Goal: Transaction & Acquisition: Obtain resource

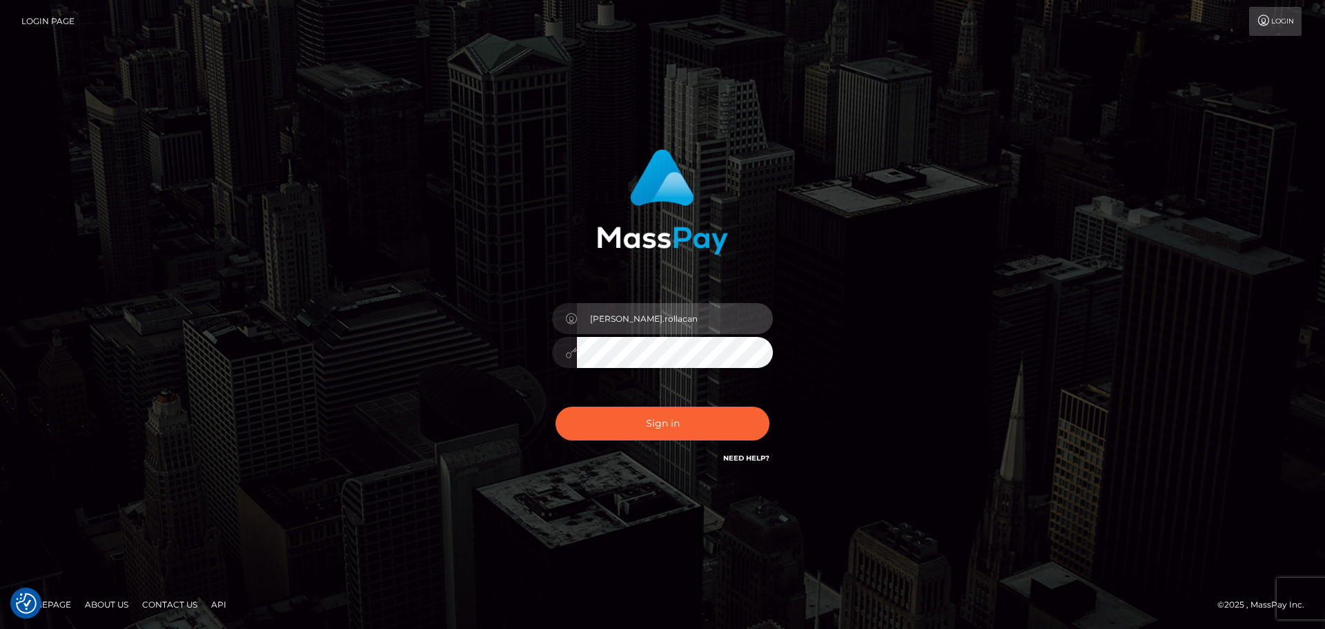
click at [700, 330] on input "Victor.rollacan" at bounding box center [675, 318] width 196 height 31
type input "Victor.wowcan2"
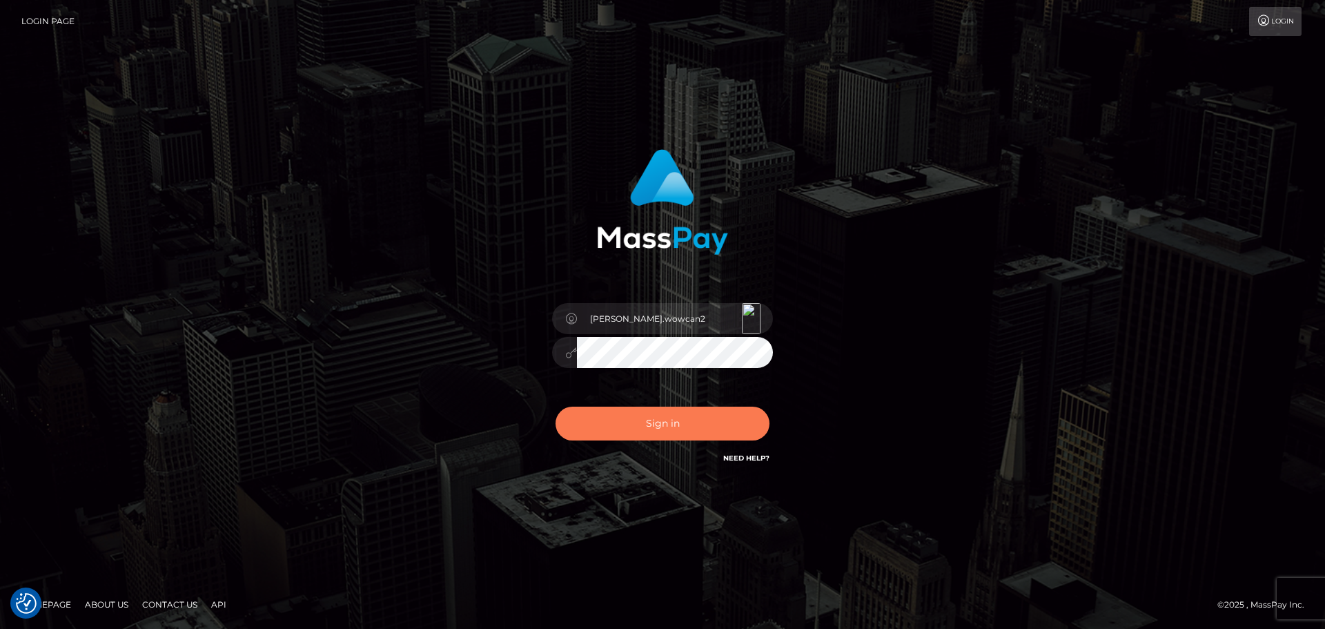
click at [705, 424] on button "Sign in" at bounding box center [662, 423] width 214 height 34
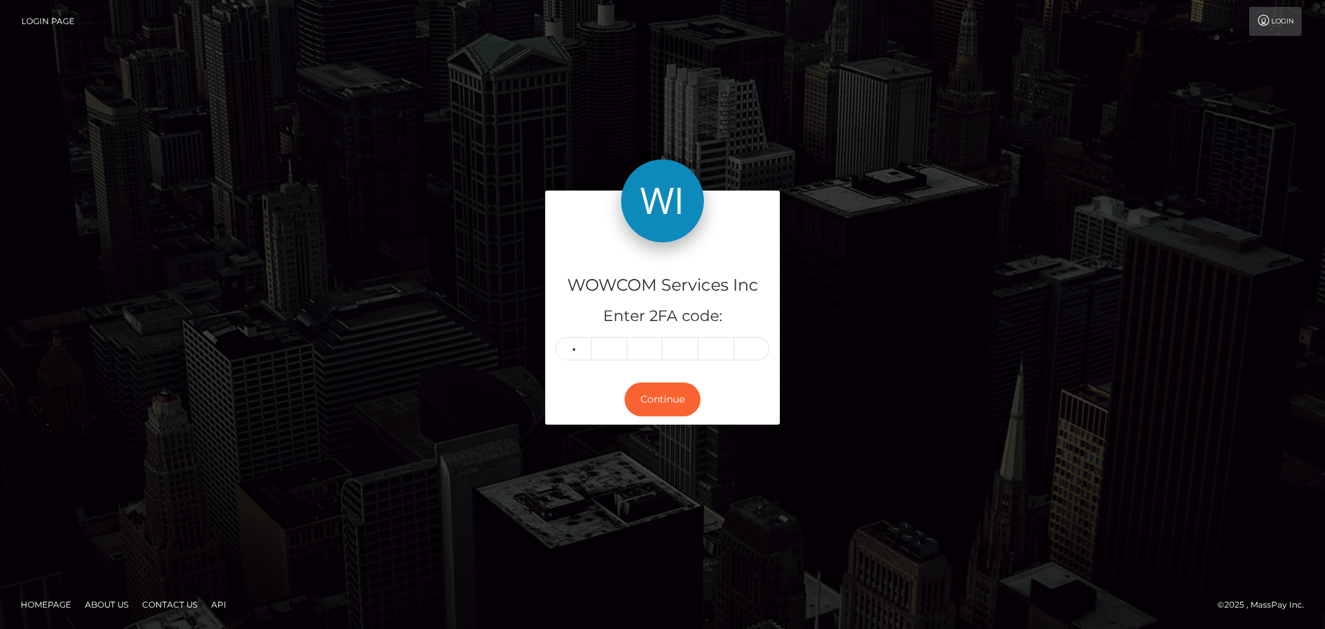
type input "9"
type input "2"
type input "5"
type input "0"
type input "5"
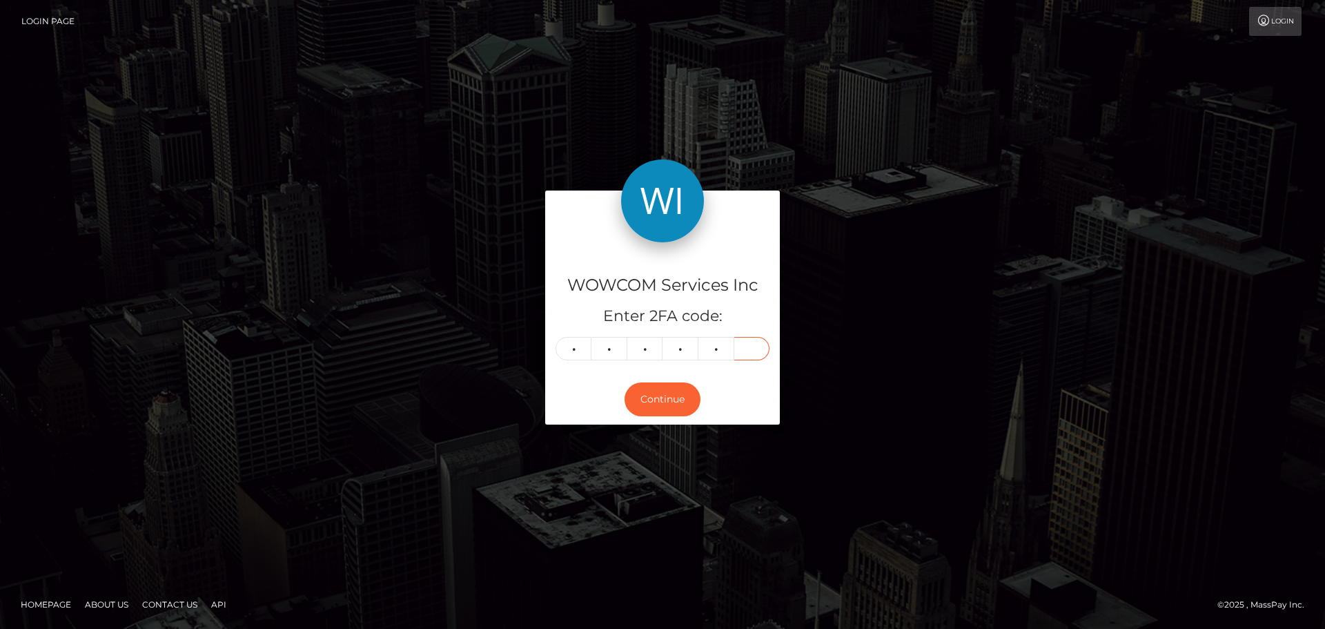
type input "3"
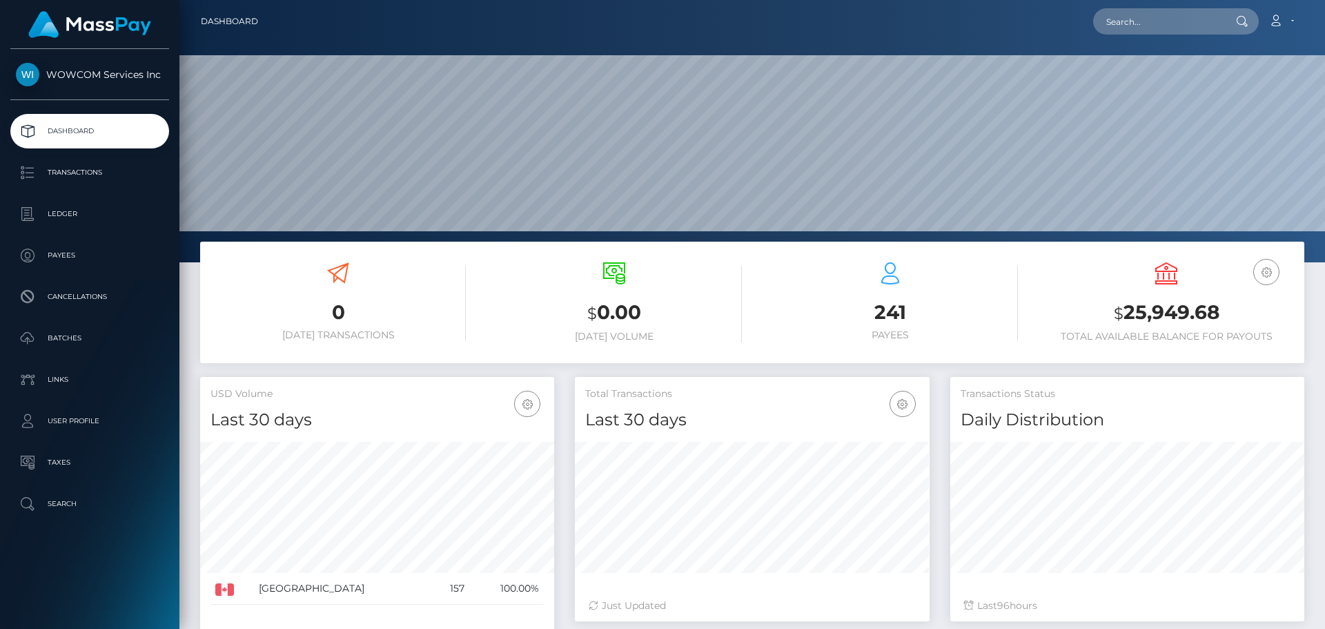
scroll to position [245, 355]
click at [114, 166] on p "Transactions" at bounding box center [90, 172] width 148 height 21
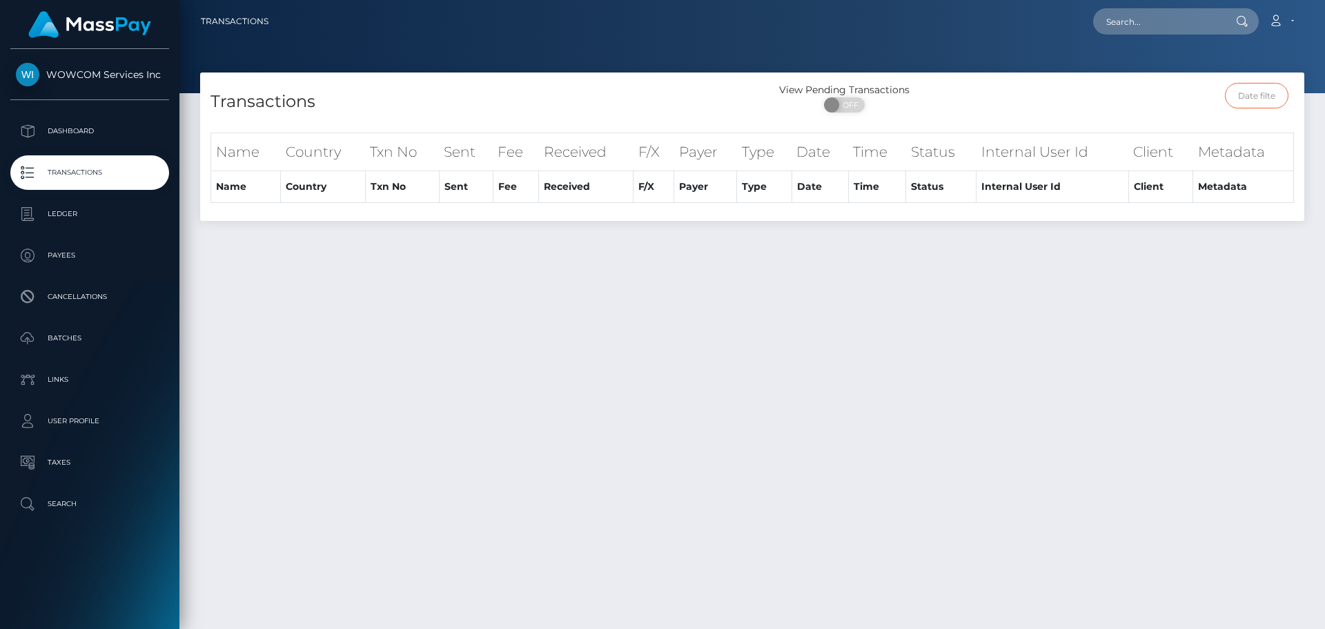
click at [1247, 95] on input "text" at bounding box center [1257, 96] width 64 height 26
click at [855, 105] on span "OFF" at bounding box center [848, 104] width 34 height 15
click at [847, 110] on span "ON" at bounding box center [839, 104] width 34 height 15
checkbox input "false"
click at [97, 209] on p "Ledger" at bounding box center [90, 214] width 148 height 21
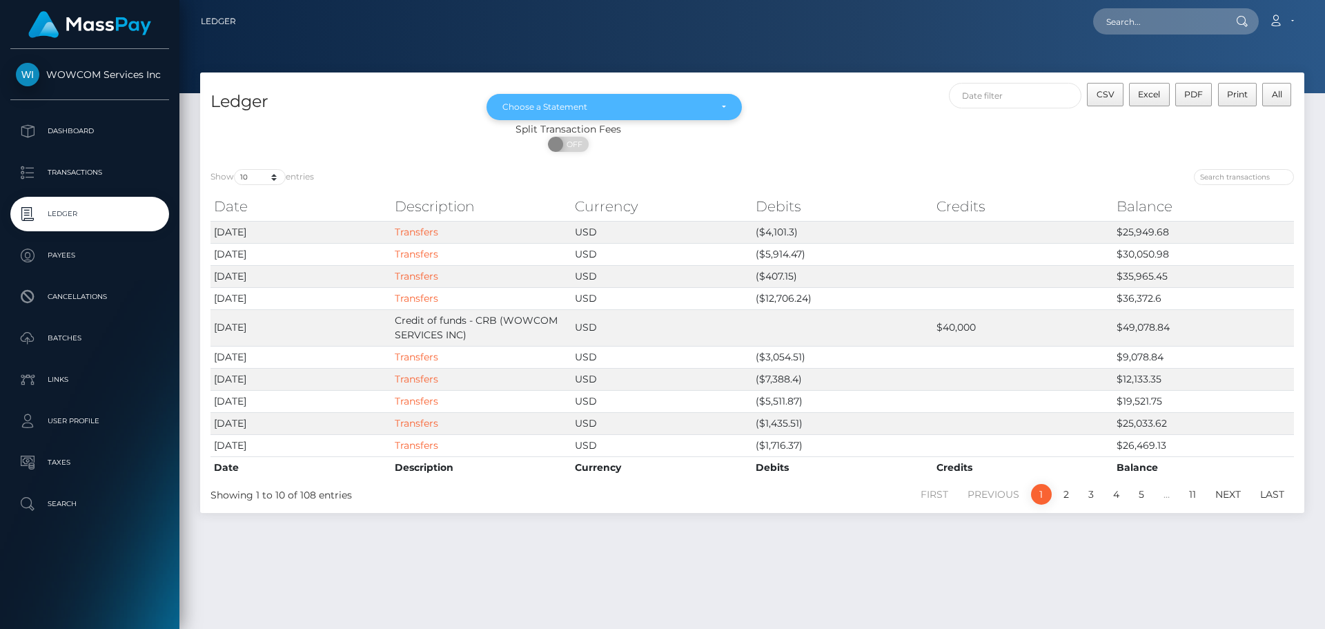
click at [614, 98] on div "Choose a Statement" at bounding box center [613, 107] width 255 height 26
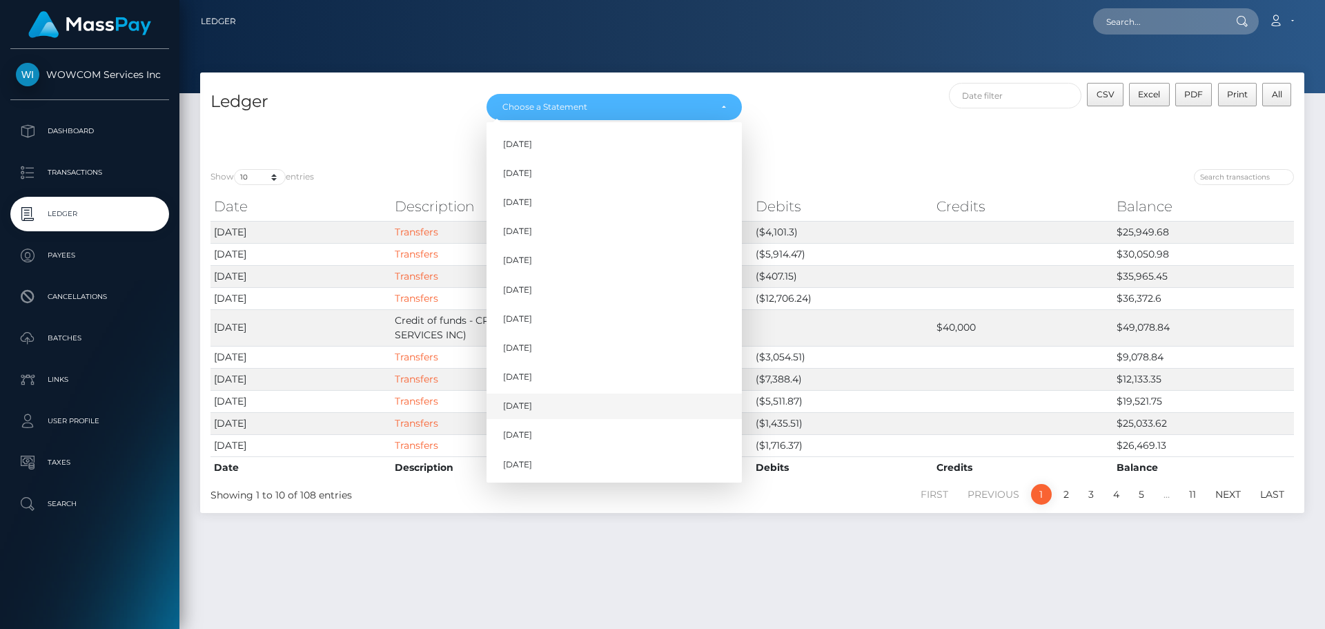
click at [600, 415] on link "Aug 2025" at bounding box center [613, 406] width 255 height 26
select select "Aug 2025"
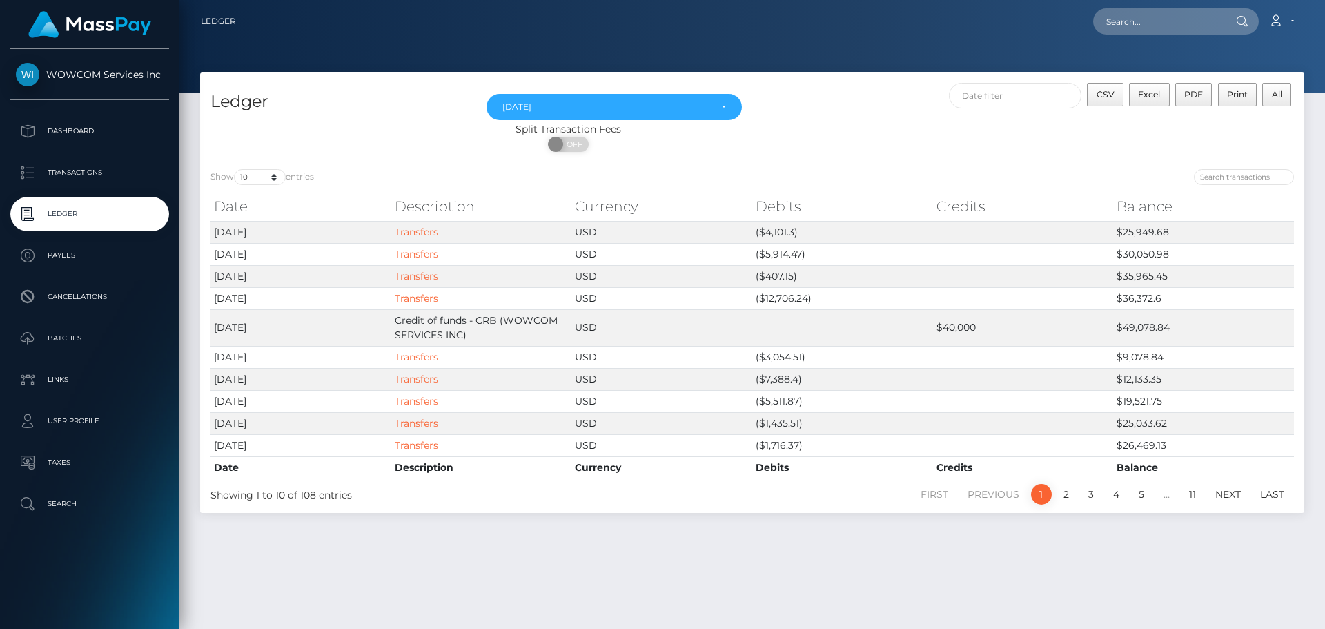
drag, startPoint x: 1111, startPoint y: 97, endPoint x: 1095, endPoint y: 110, distance: 20.6
click at [1111, 97] on span "CSV" at bounding box center [1105, 94] width 18 height 10
click at [821, 127] on div "Split Transaction Fees" at bounding box center [568, 129] width 736 height 14
click at [815, 128] on div "Split Transaction Fees" at bounding box center [568, 129] width 736 height 14
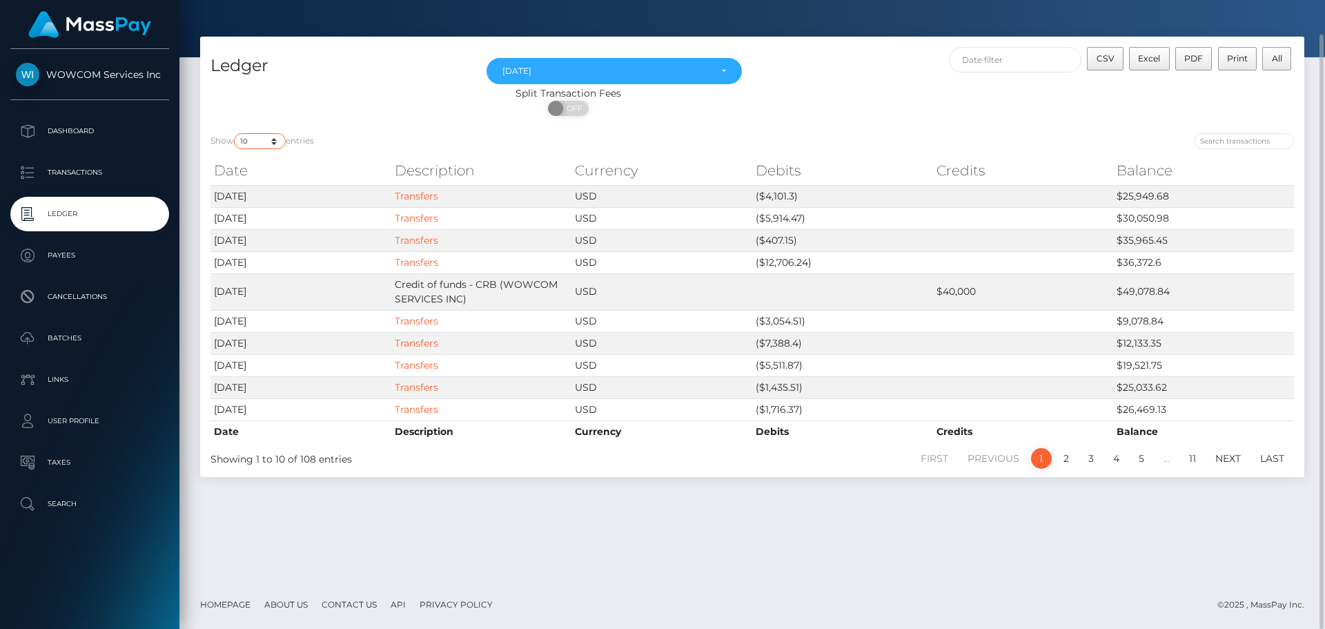
click at [271, 139] on select "10 25 50 100 250" at bounding box center [260, 141] width 52 height 16
select select "250"
click at [235, 133] on select "10 25 50 100 250" at bounding box center [260, 141] width 52 height 16
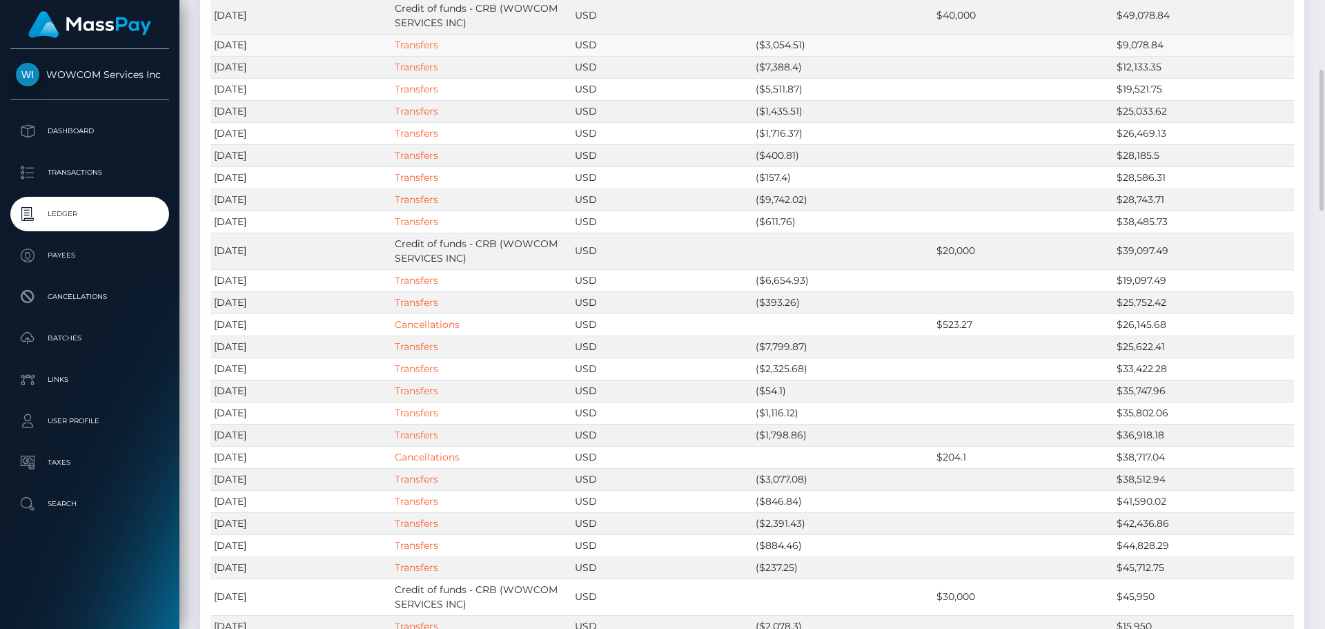
scroll to position [0, 0]
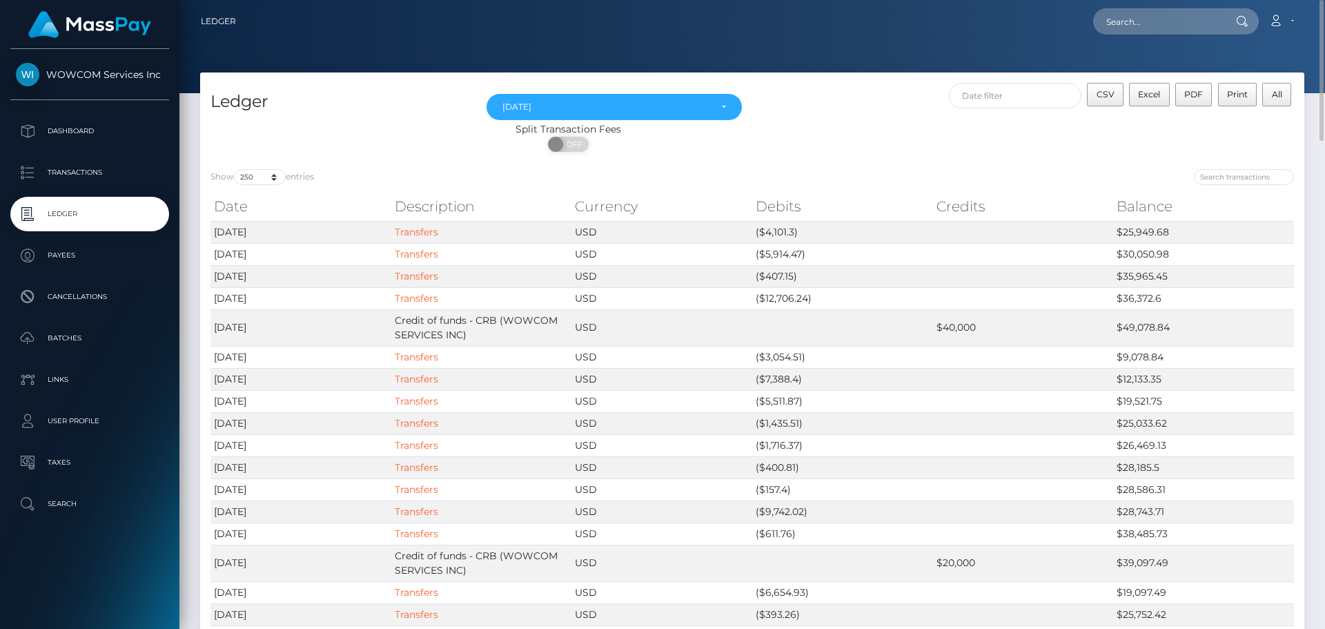
click at [1033, 135] on div "Split Transaction Fees ON OFF" at bounding box center [752, 140] width 1104 height 37
click at [642, 103] on div "Aug 2025" at bounding box center [606, 106] width 208 height 11
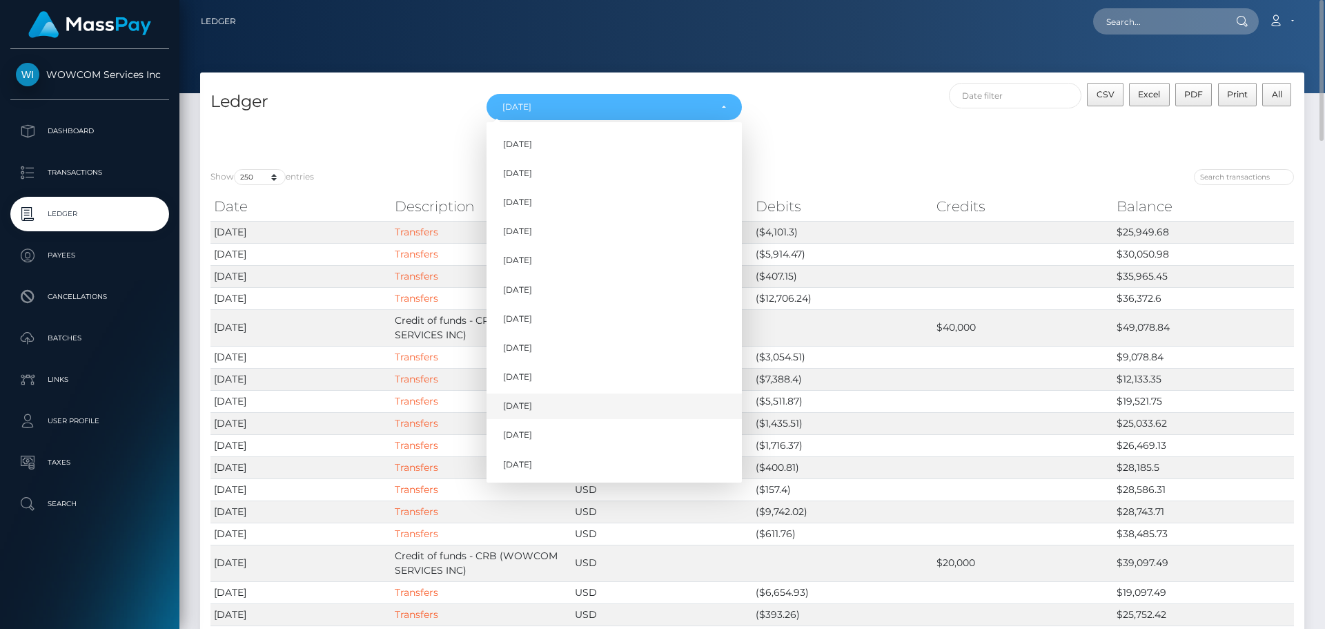
click at [532, 411] on span "Aug 2025" at bounding box center [517, 405] width 29 height 12
select select "Aug 2025"
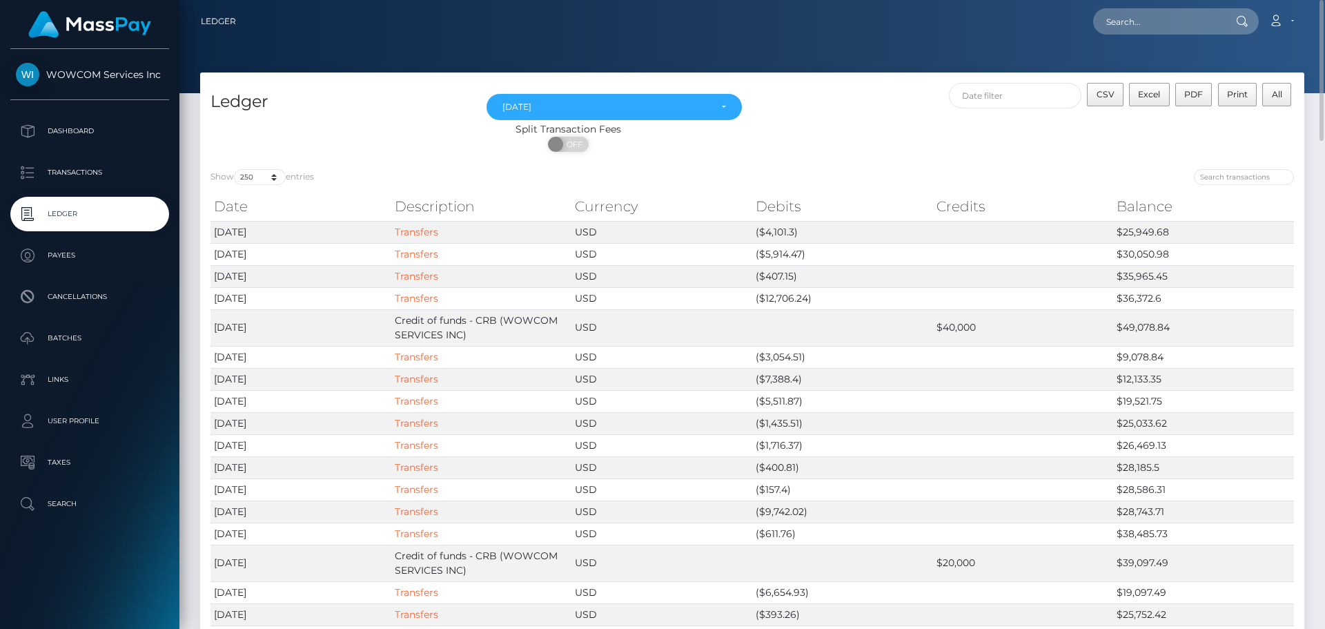
click at [811, 112] on div "CSV Excel PDF Print All" at bounding box center [1028, 102] width 552 height 39
click at [1109, 97] on span "CSV" at bounding box center [1105, 94] width 18 height 10
click at [111, 171] on p "Transactions" at bounding box center [90, 172] width 148 height 21
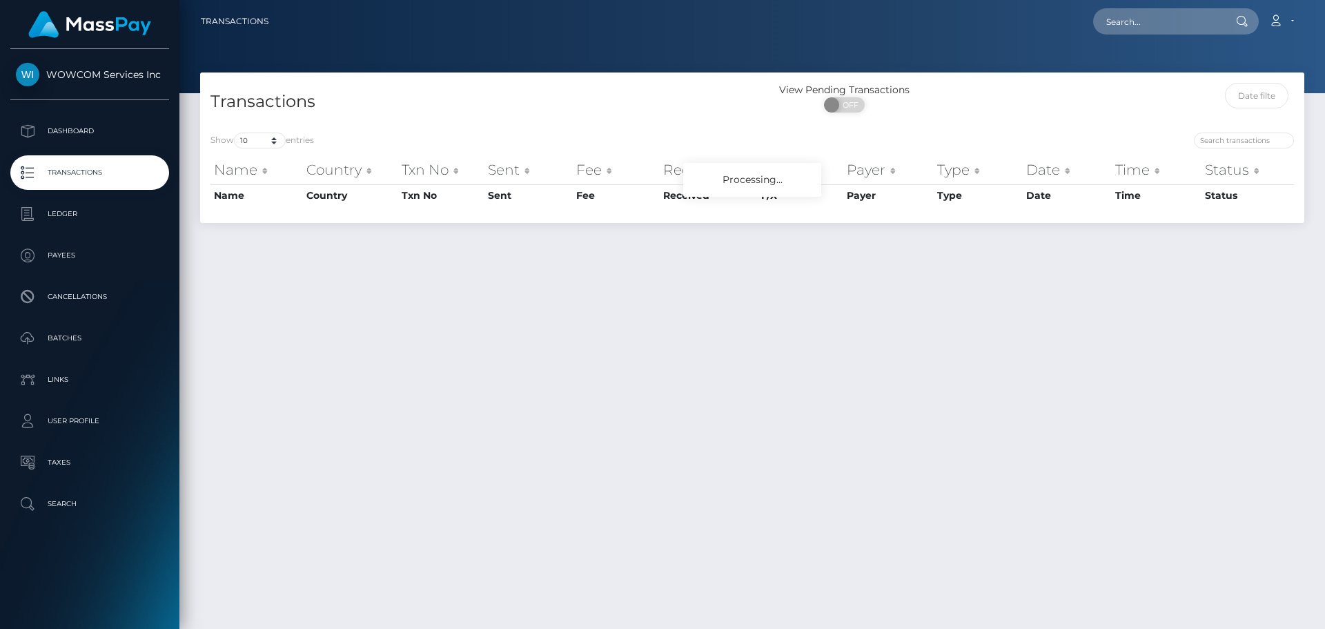
click at [274, 122] on div "Transactions" at bounding box center [476, 102] width 552 height 39
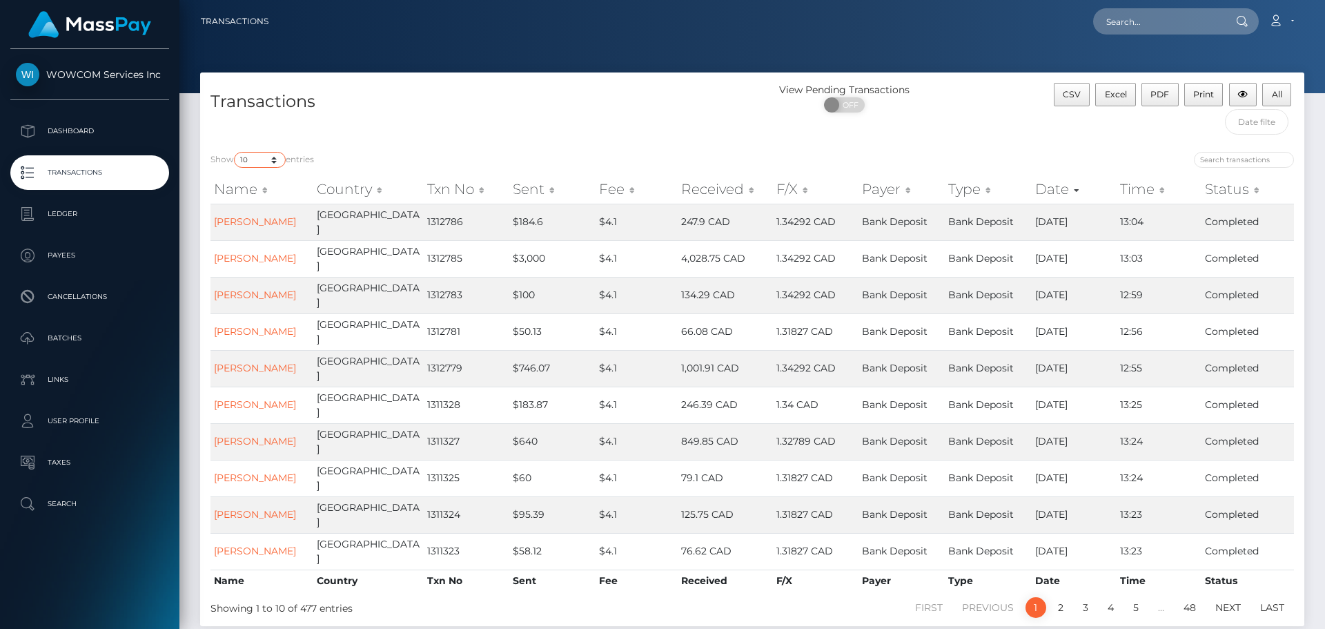
click at [281, 155] on select "10 25 50 100 250 500 1,000 3,500" at bounding box center [260, 160] width 52 height 16
click at [235, 152] on select "10 25 50 100 250 500 1,000 3,500" at bounding box center [260, 160] width 52 height 16
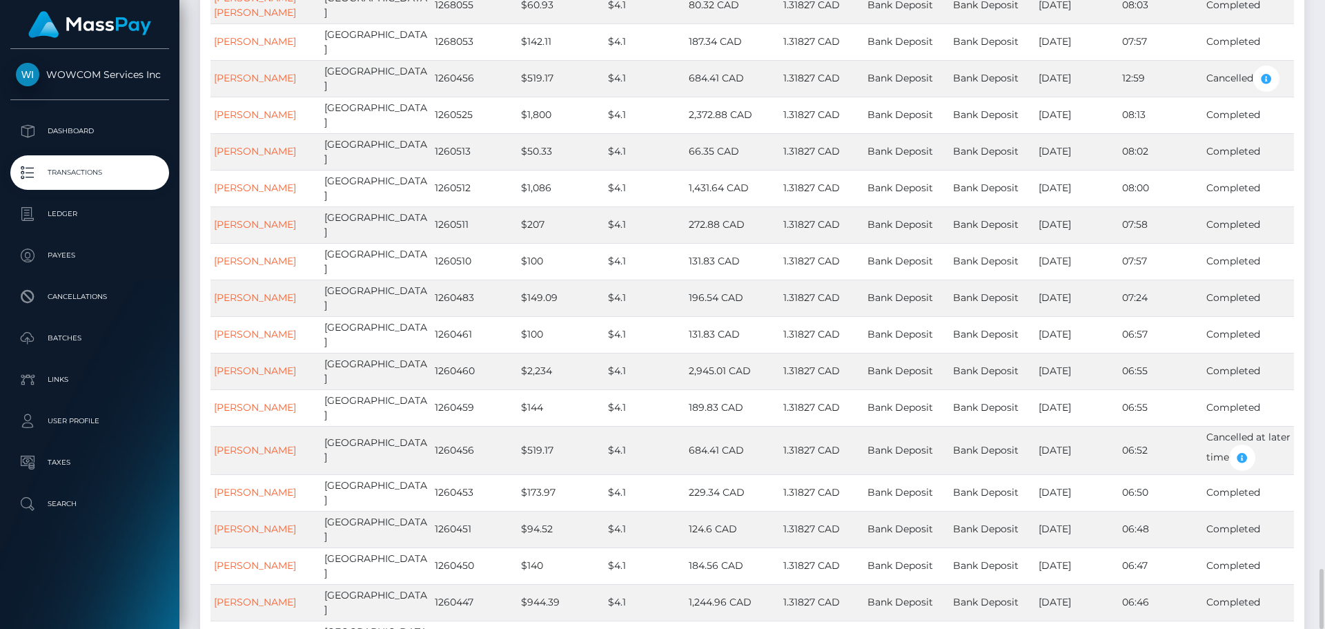
scroll to position [5852, 0]
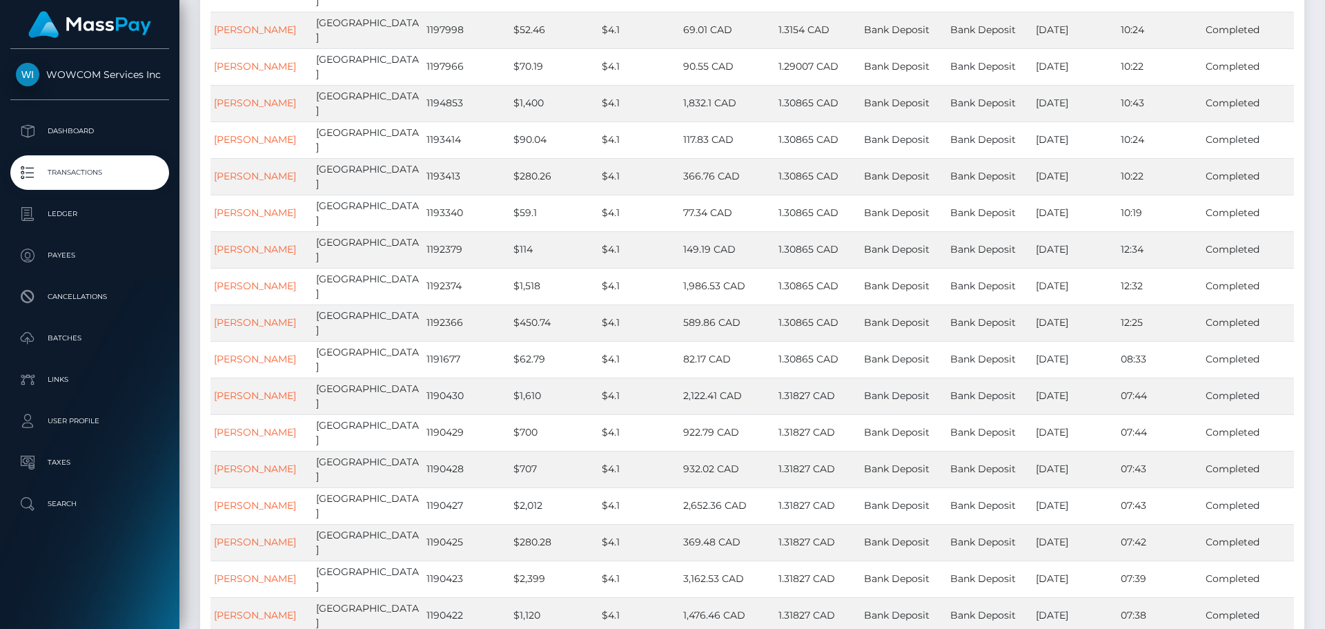
scroll to position [0, 0]
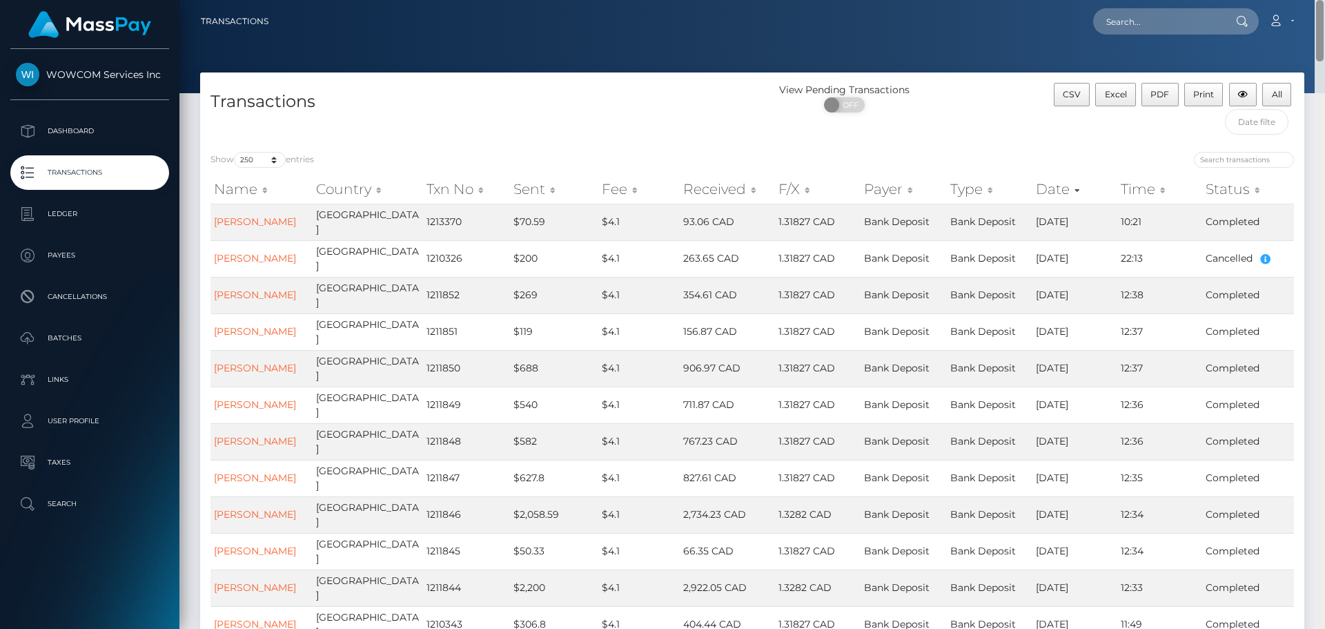
drag, startPoint x: 1319, startPoint y: 604, endPoint x: 1324, endPoint y: -83, distance: 687.2
click at [1324, 0] on html "WOWCOM Services Inc Dashboard Transactions Ledger Payees Batches" at bounding box center [662, 314] width 1325 height 629
click at [245, 160] on select "10 25 50 100 250 500 1,000 3,500" at bounding box center [260, 160] width 52 height 16
select select "500"
click at [235, 152] on select "10 25 50 100 250 500 1,000 3,500" at bounding box center [260, 160] width 52 height 16
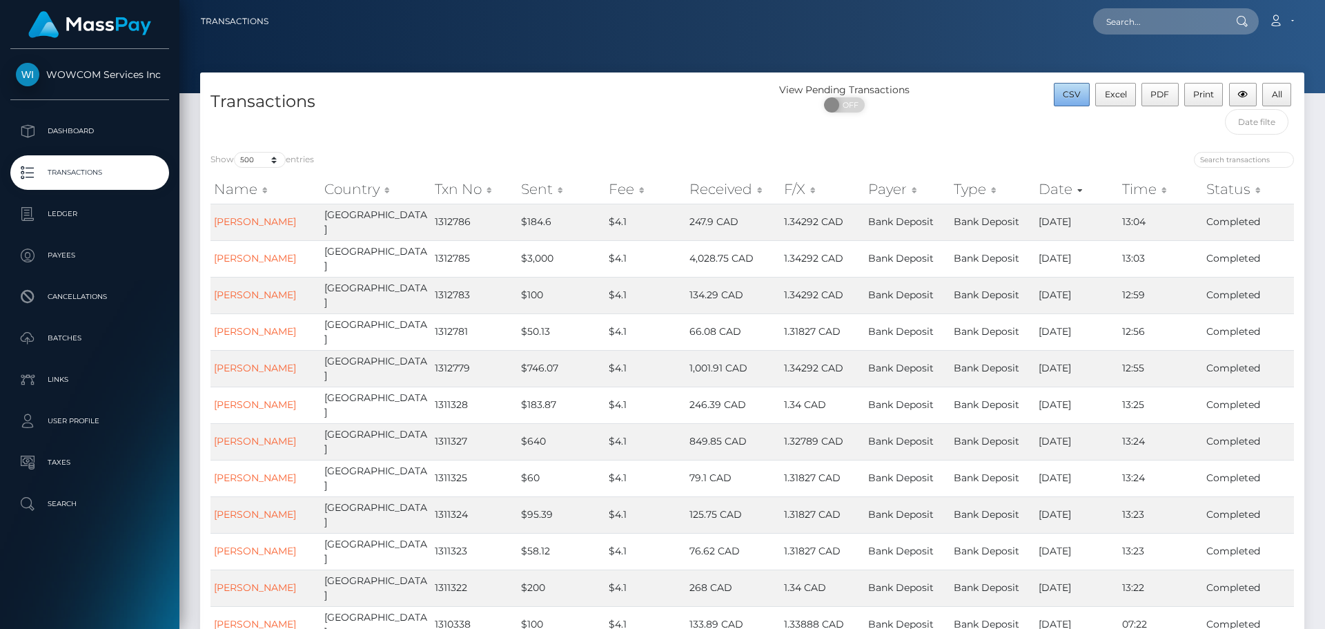
click at [1077, 89] on span "CSV" at bounding box center [1071, 94] width 18 height 10
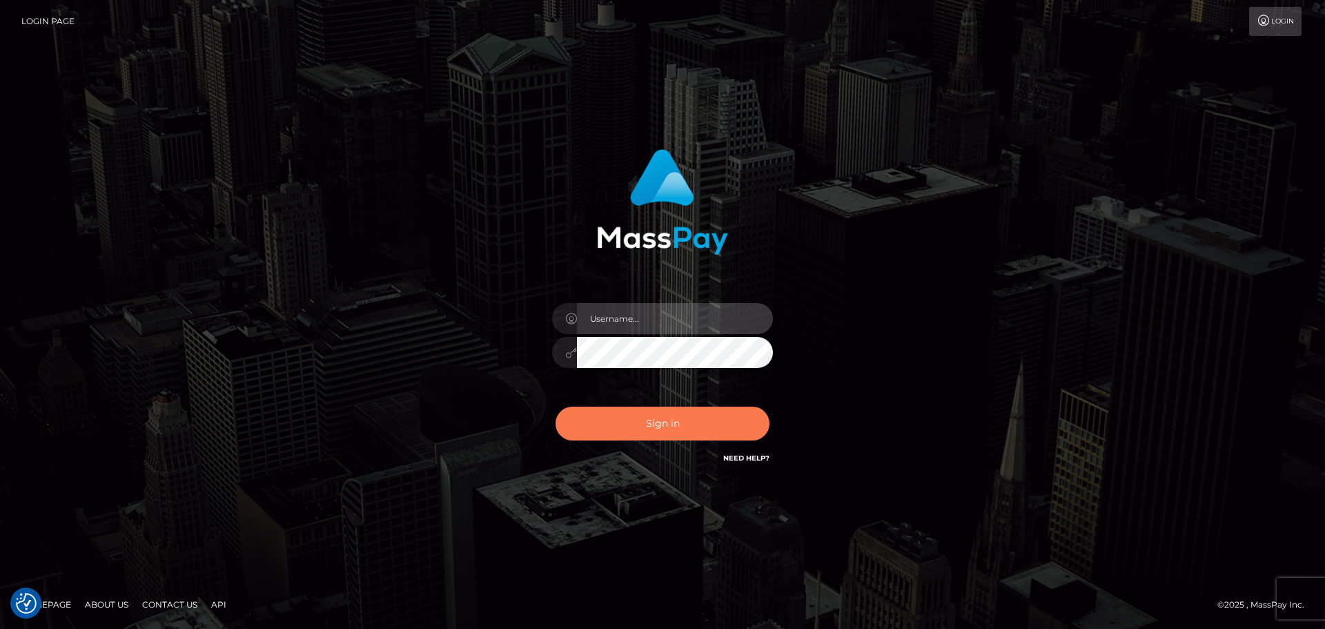
type input "Victor.rollacan"
click at [684, 424] on button "Sign in" at bounding box center [662, 423] width 214 height 34
type input "Victor.rollacan"
click at [654, 433] on button "Sign in" at bounding box center [662, 423] width 214 height 34
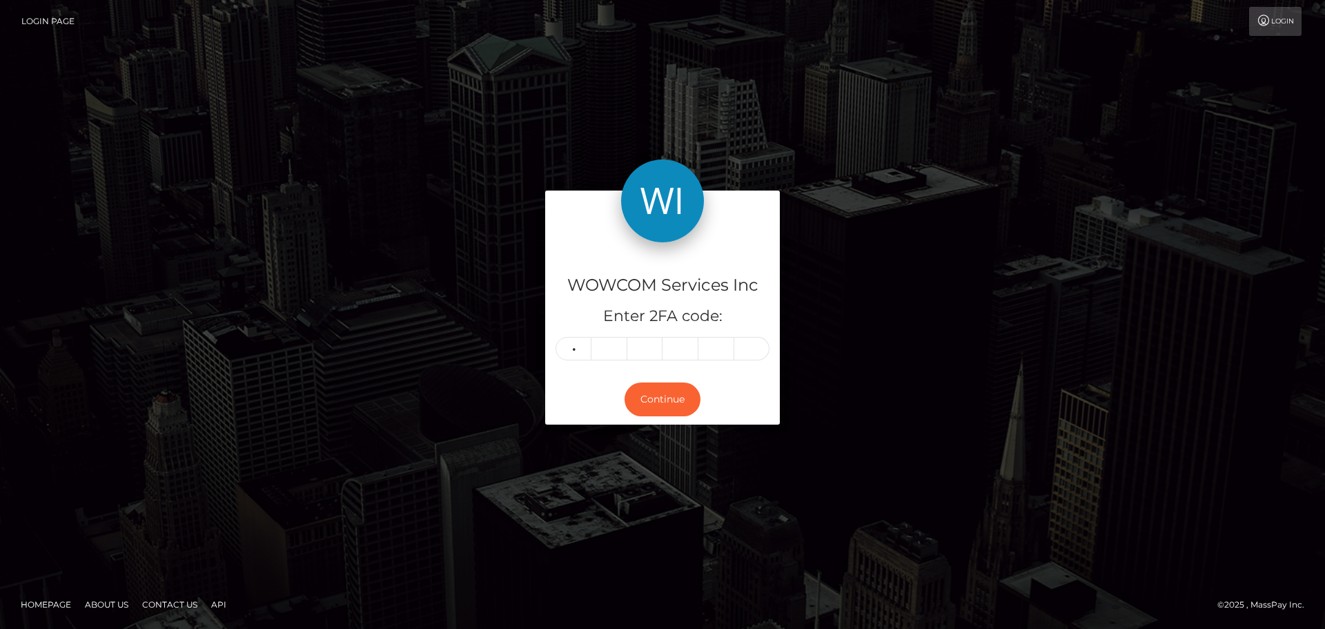
type input "0"
type input "5"
type input "4"
type input "3"
type input "4"
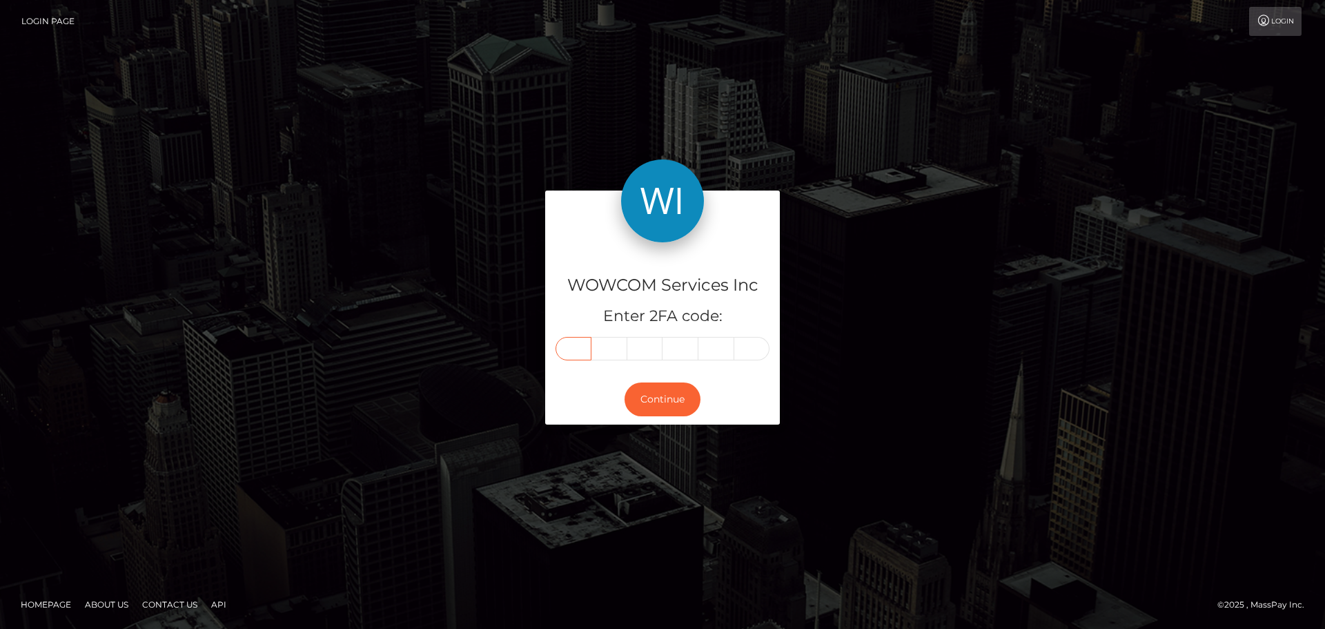
type input "0"
type input "3"
type input "5"
type input "4"
type input "3"
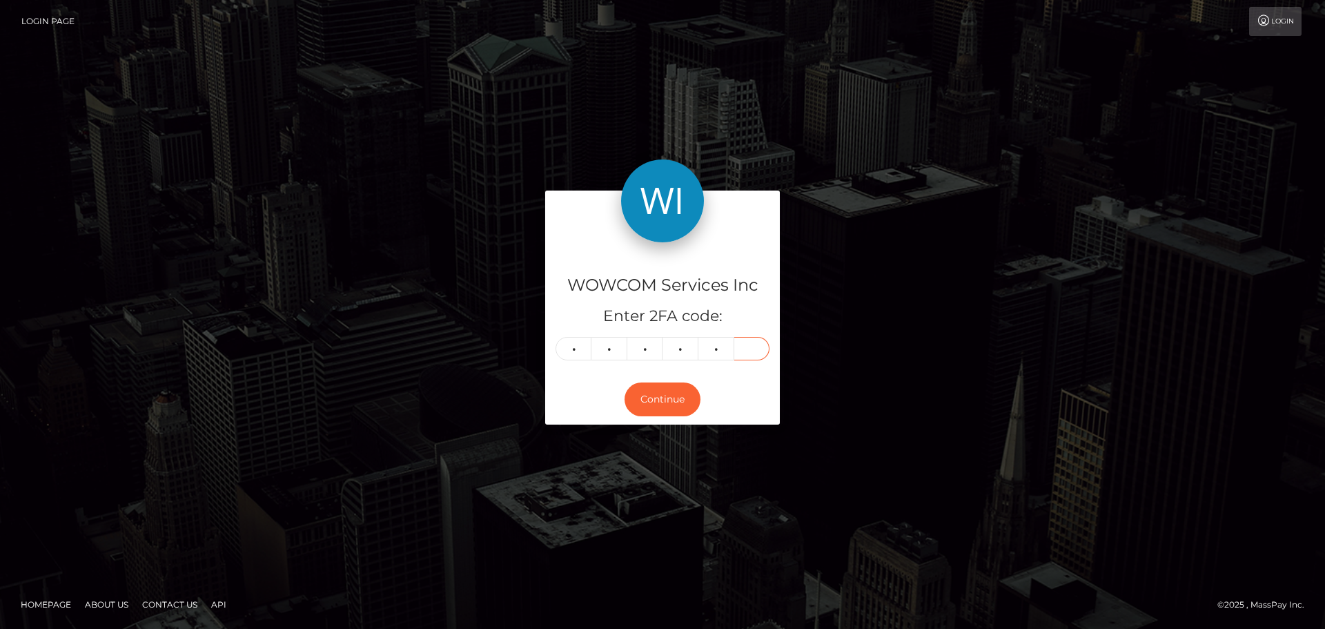
type input "4"
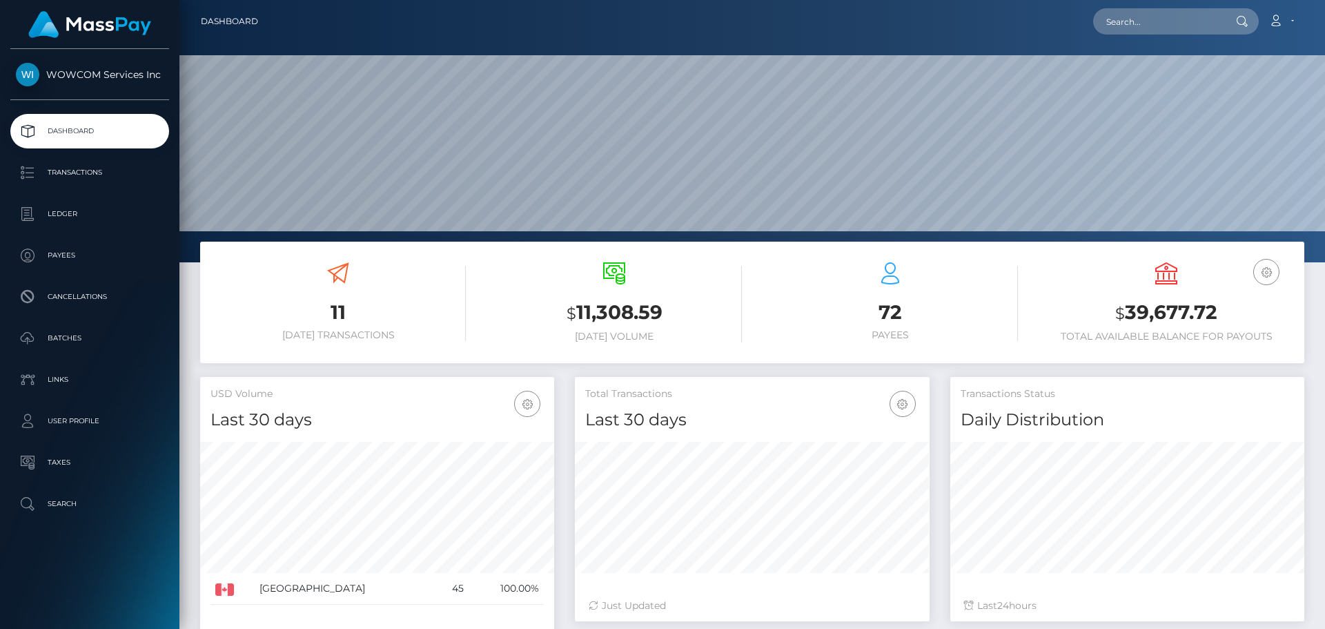
scroll to position [245, 355]
click at [107, 176] on p "Transactions" at bounding box center [90, 172] width 148 height 21
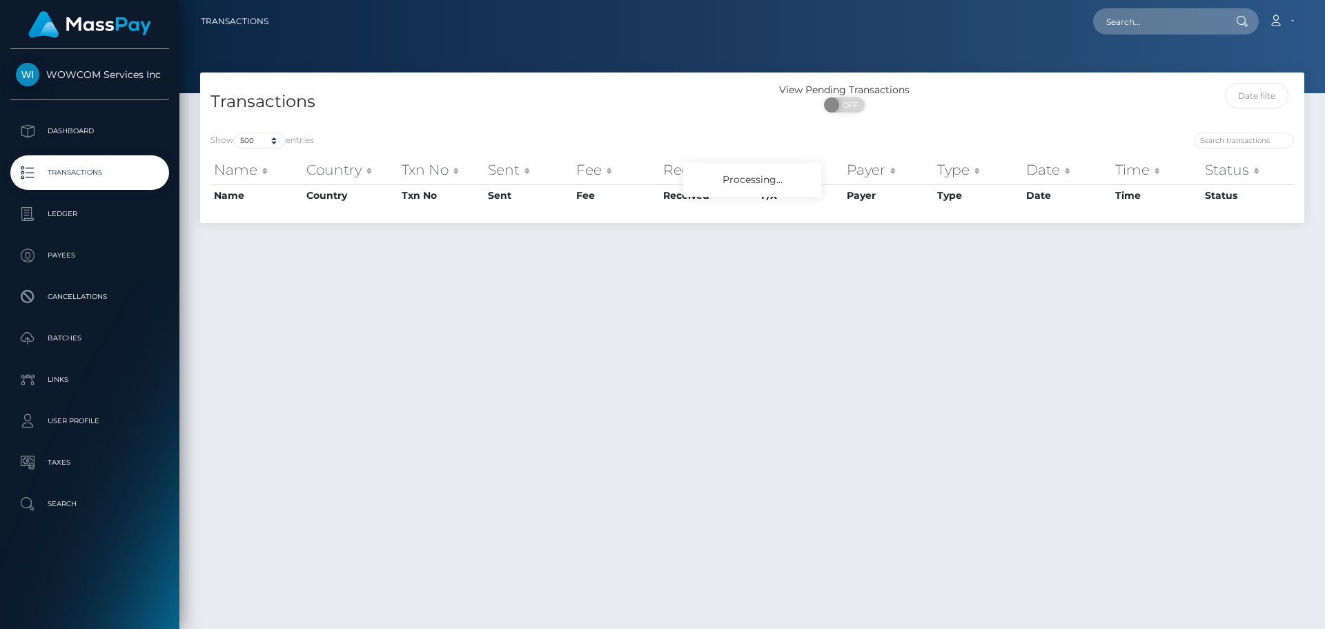
select select "500"
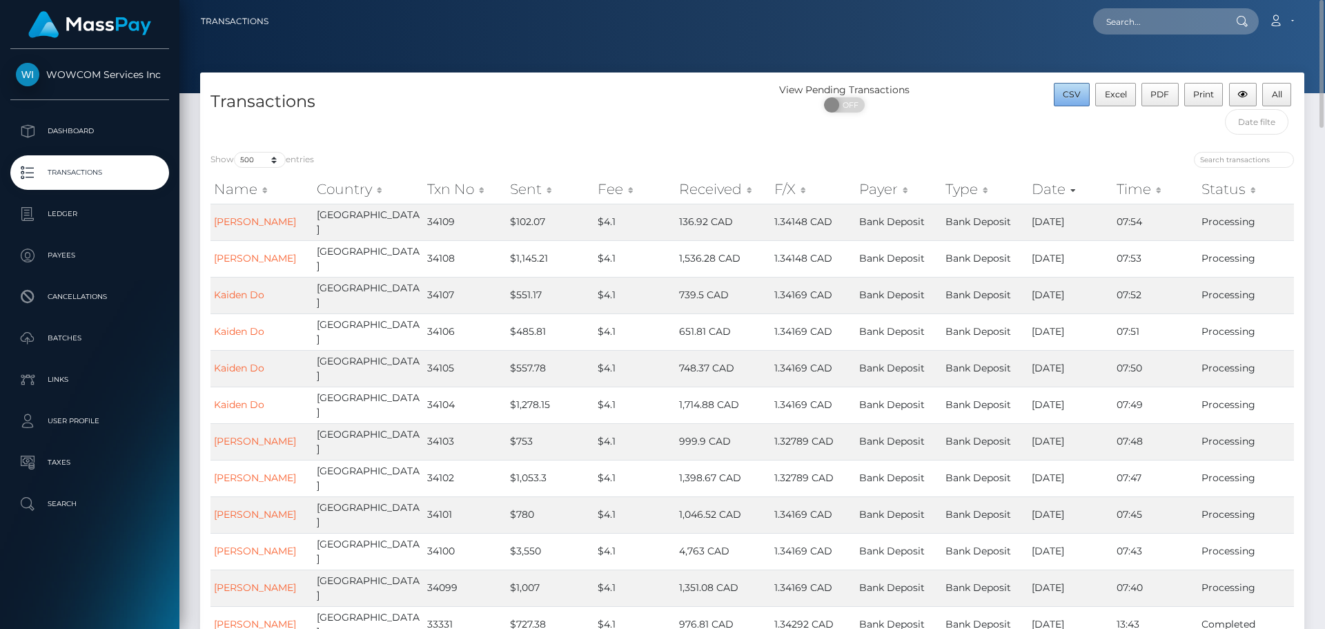
click at [1069, 95] on span "CSV" at bounding box center [1071, 94] width 18 height 10
click at [98, 217] on p "Ledger" at bounding box center [90, 214] width 148 height 21
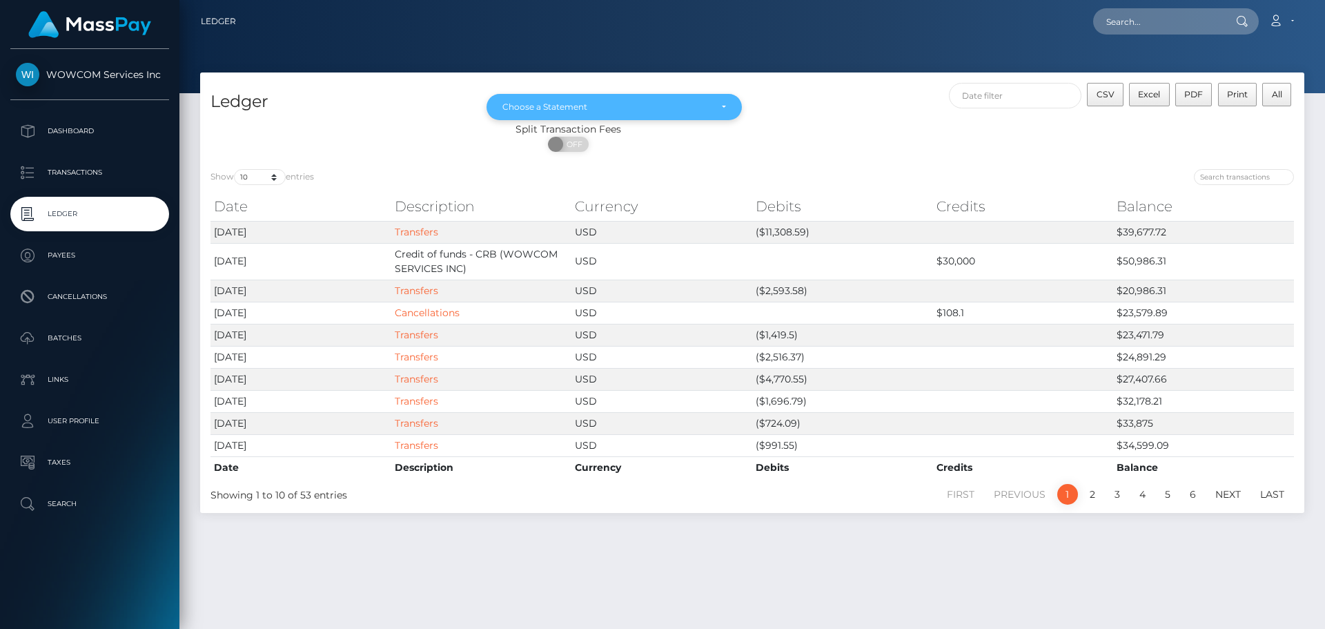
click at [615, 111] on div "Choose a Statement" at bounding box center [606, 106] width 208 height 11
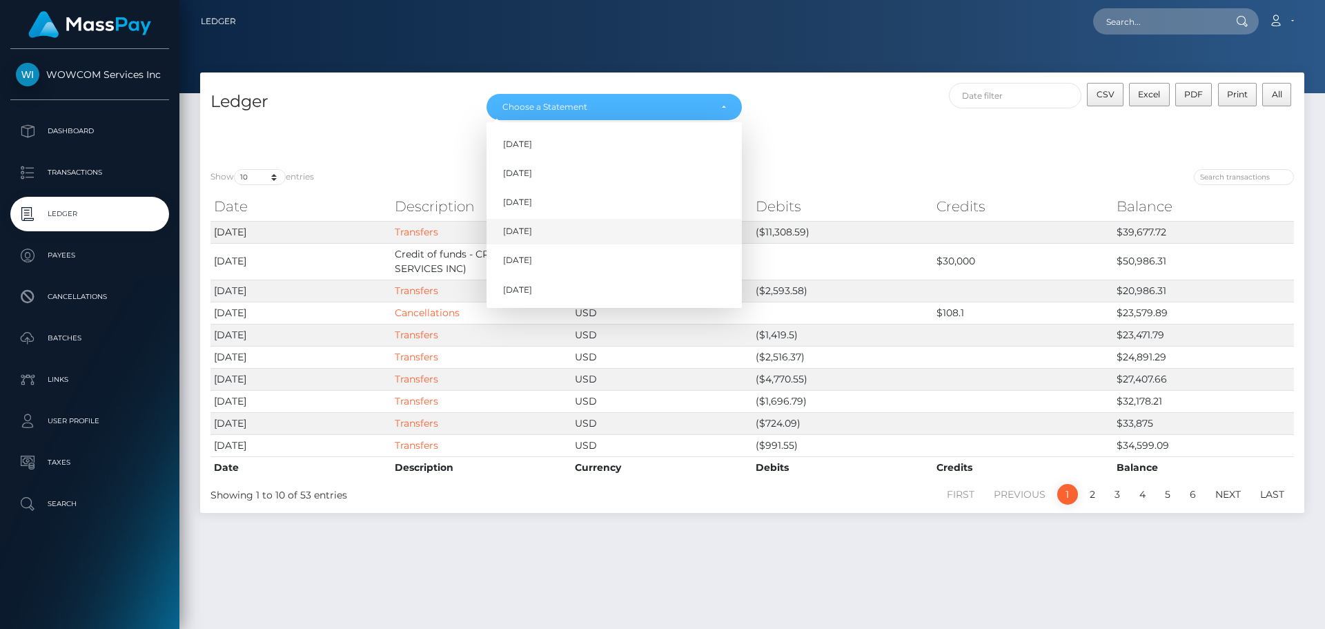
click at [532, 237] on span "Aug 2025" at bounding box center [517, 231] width 29 height 12
select select "Aug 2025"
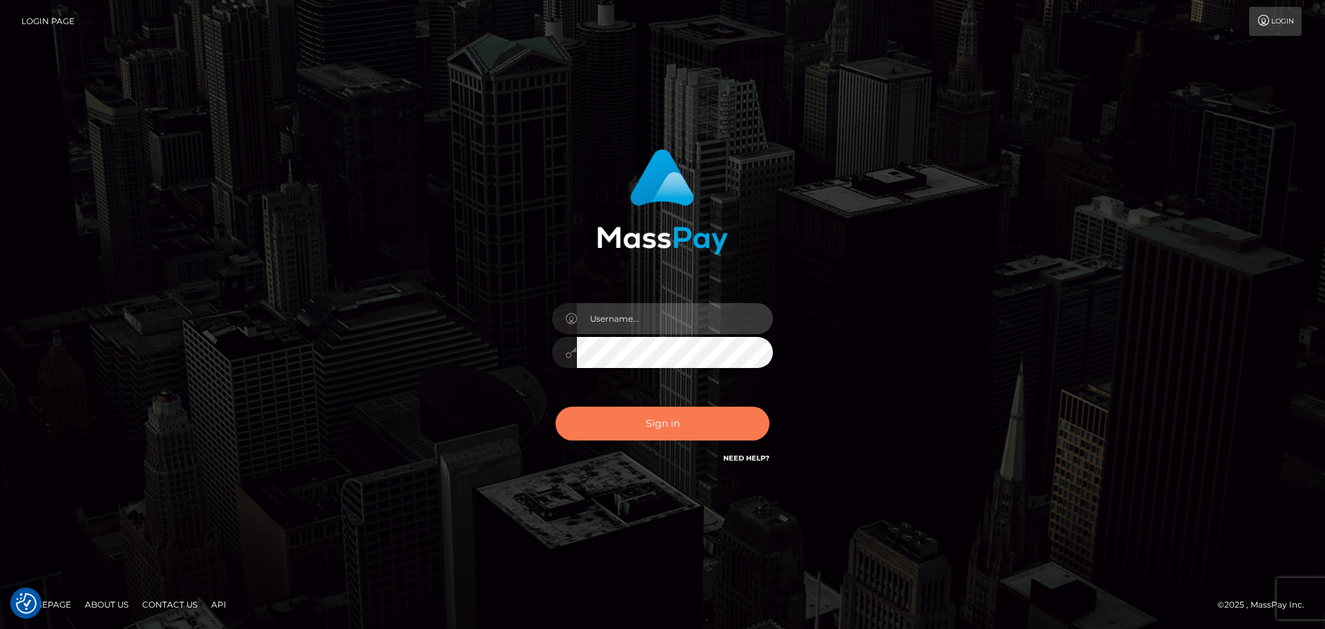
type input "[PERSON_NAME].rollacan"
click at [663, 428] on button "Sign in" at bounding box center [662, 423] width 214 height 34
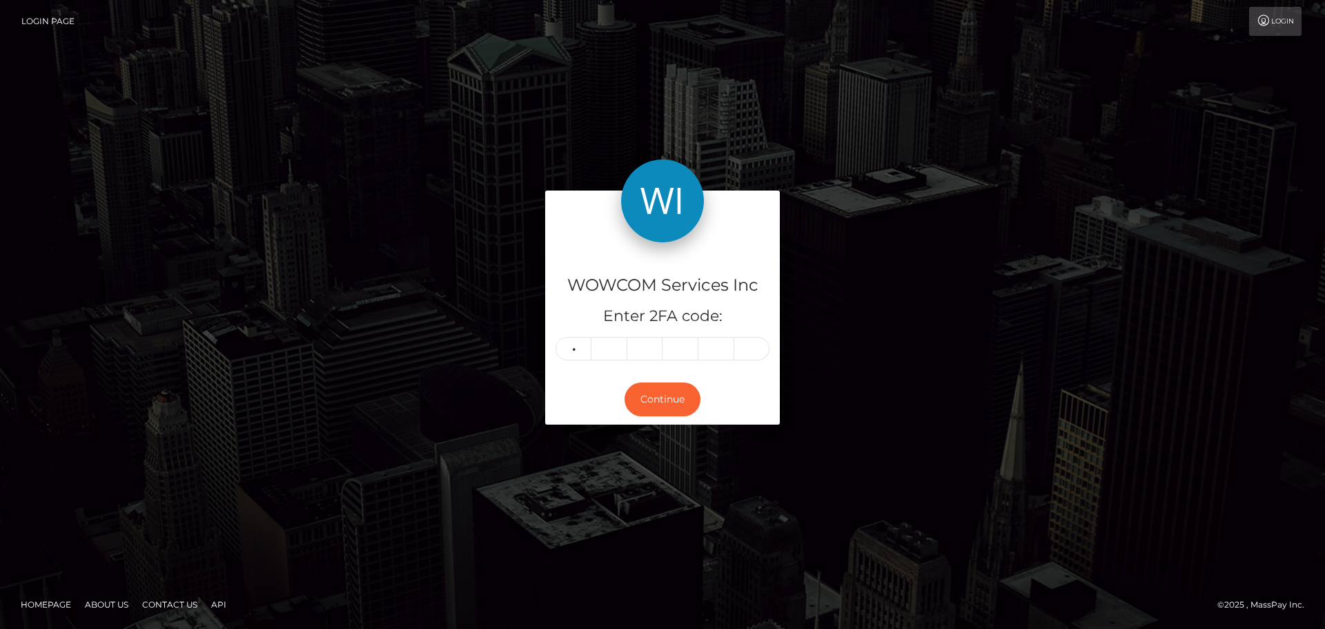
type input "2"
type input "5"
type input "6"
type input "8"
type input "2"
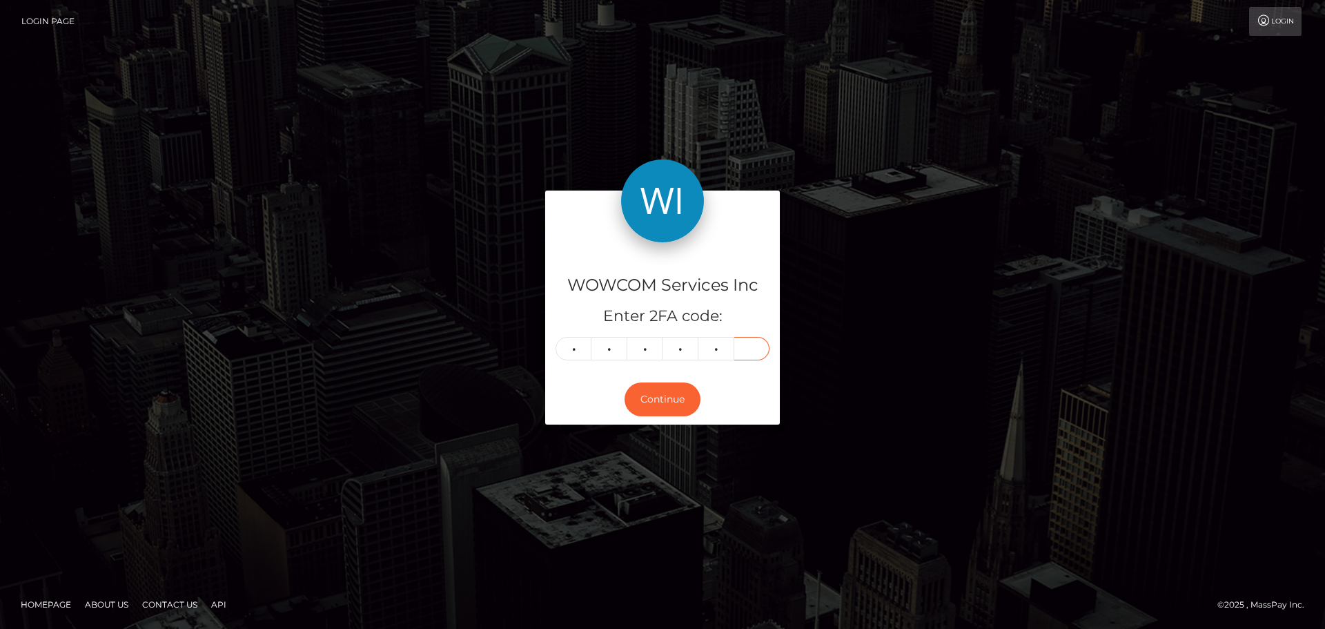
type input "6"
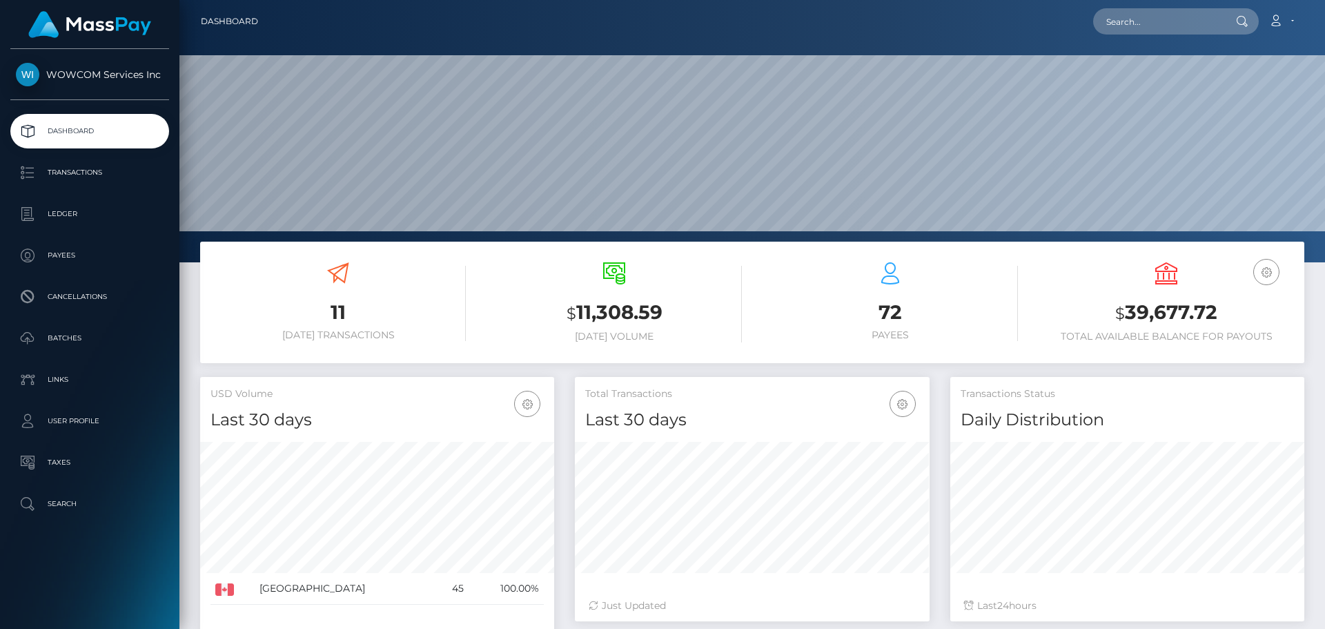
scroll to position [245, 355]
click at [68, 212] on p "Ledger" at bounding box center [90, 214] width 148 height 21
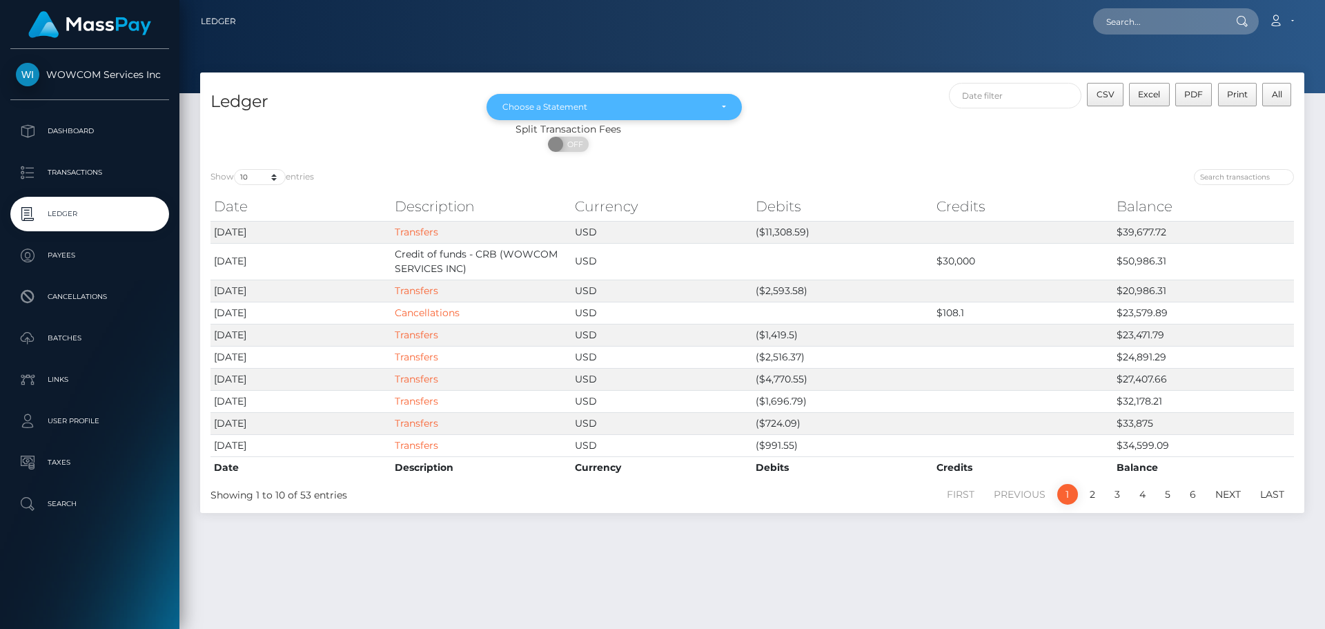
click at [590, 101] on div "Choose a Statement" at bounding box center [606, 106] width 208 height 11
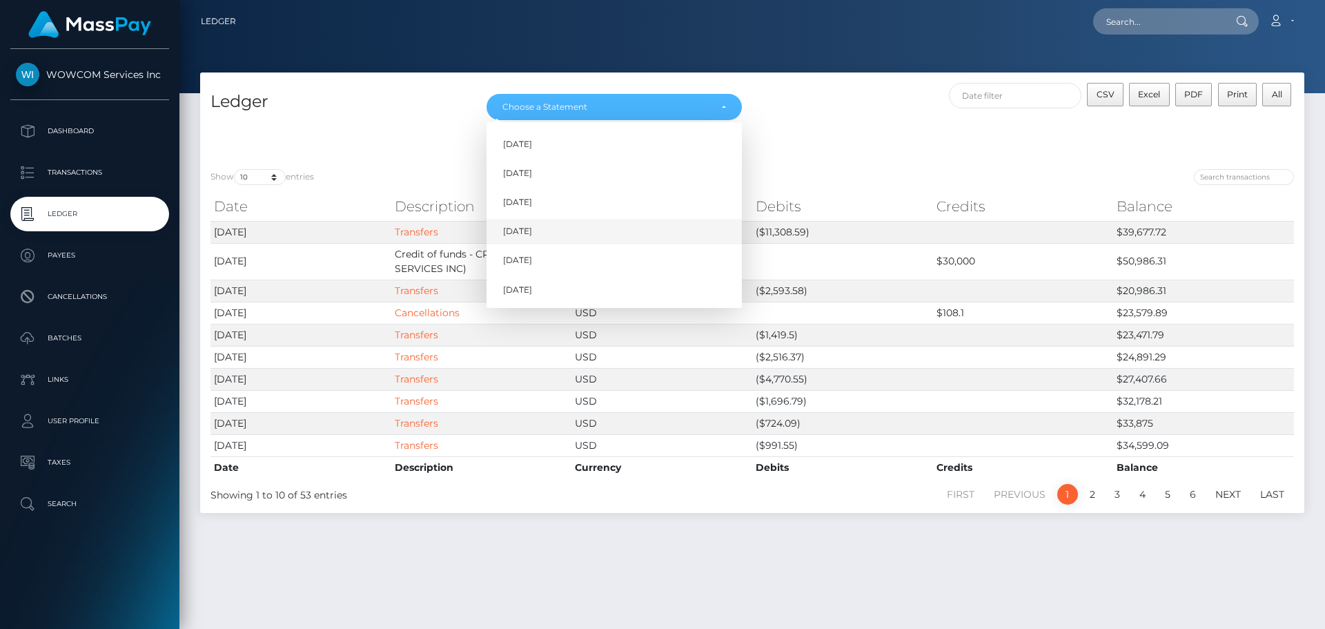
click at [554, 228] on link "Aug 2025" at bounding box center [613, 232] width 255 height 26
select select "Aug 2025"
